Goal: Use online tool/utility: Utilize a website feature to perform a specific function

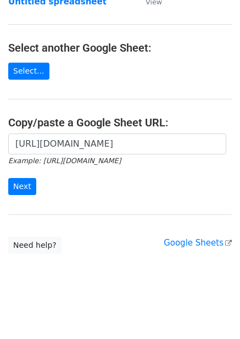
scroll to position [0, 279]
type input "[URL][DOMAIN_NAME]"
click at [29, 185] on input "Next" at bounding box center [22, 186] width 28 height 17
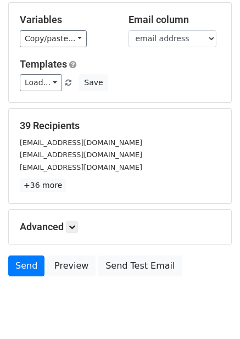
scroll to position [85, 0]
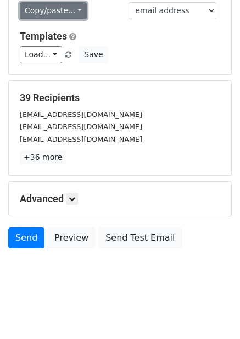
click at [71, 10] on link "Copy/paste..." at bounding box center [53, 10] width 67 height 17
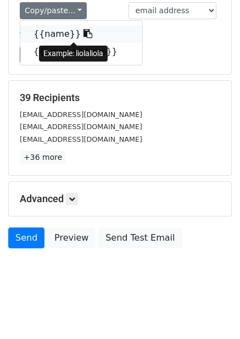
click at [48, 34] on link "{{name}}" at bounding box center [81, 34] width 122 height 18
